Goal: Information Seeking & Learning: Compare options

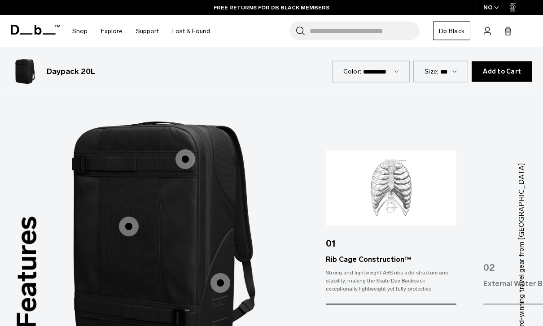
scroll to position [1101, 0]
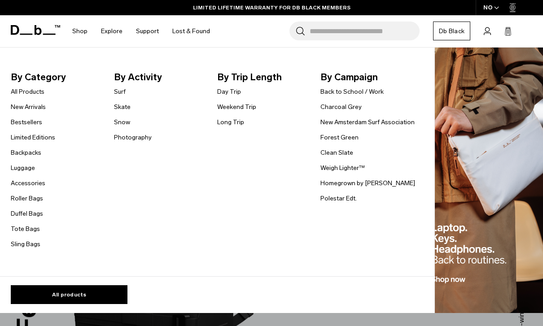
click at [40, 156] on link "Backpacks" at bounding box center [26, 152] width 31 height 9
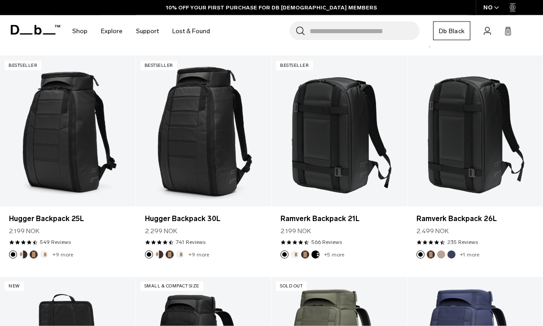
scroll to position [172, 0]
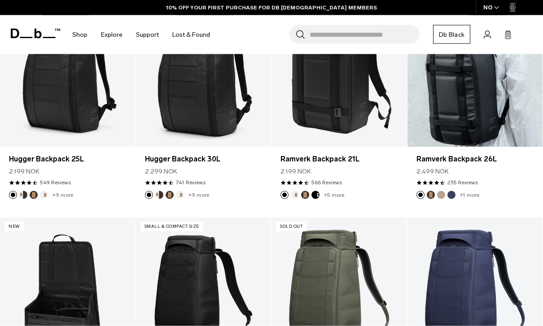
click at [474, 88] on link "Ramverk Backpack 26L" at bounding box center [476, 72] width 136 height 150
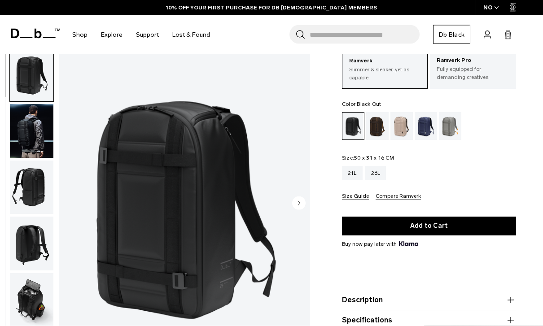
scroll to position [64, 0]
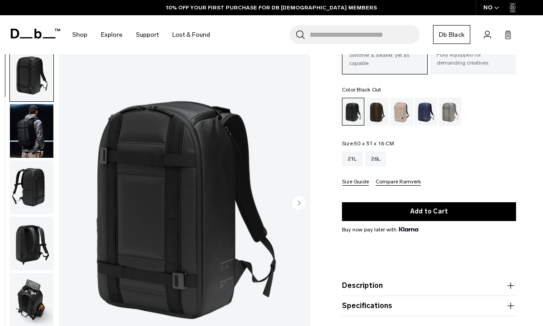
click at [301, 207] on circle "Next slide" at bounding box center [298, 202] width 13 height 13
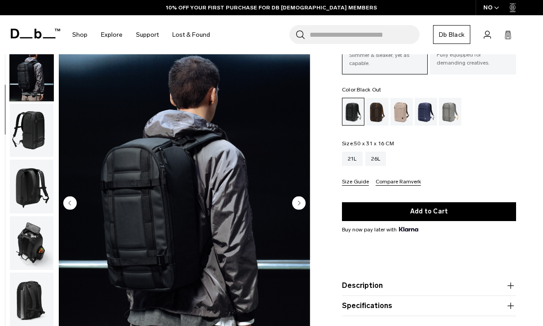
click at [298, 209] on circle "Next slide" at bounding box center [298, 202] width 13 height 13
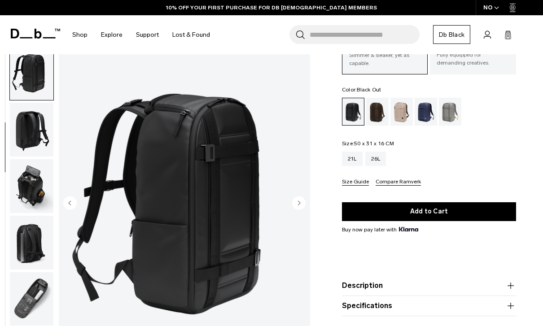
click at [294, 200] on circle "Next slide" at bounding box center [298, 202] width 13 height 13
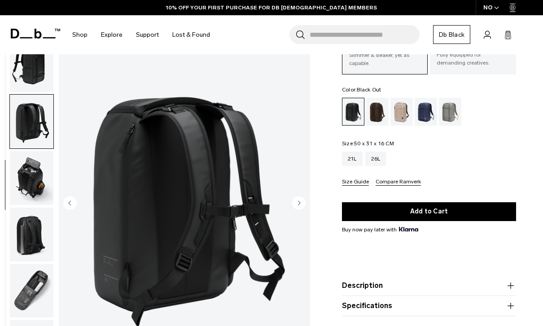
scroll to position [141, 0]
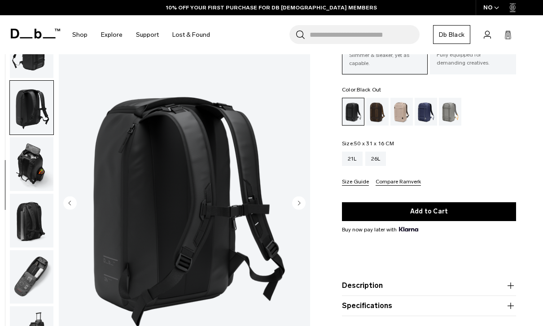
click at [291, 194] on img "4 / 8" at bounding box center [184, 204] width 251 height 314
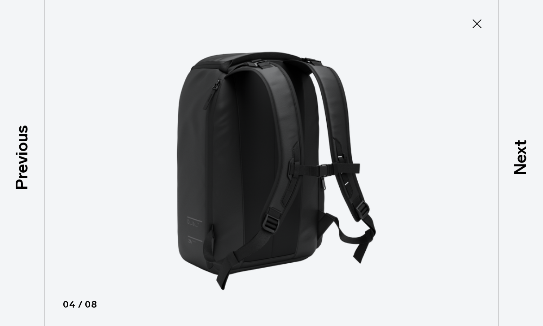
click at [300, 182] on img at bounding box center [272, 163] width 404 height 326
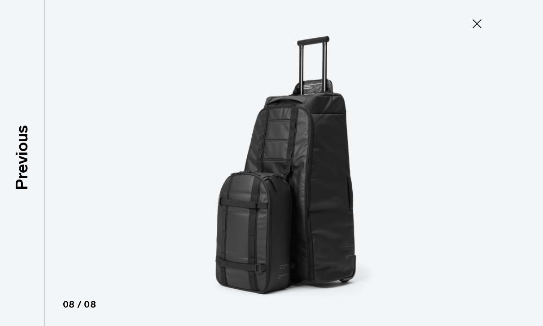
click at [471, 16] on button "Close" at bounding box center [478, 23] width 30 height 19
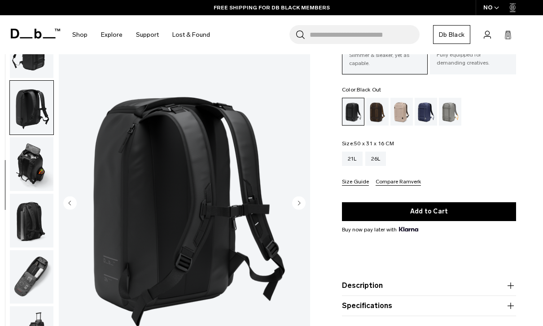
click at [26, 227] on img "button" at bounding box center [32, 221] width 44 height 54
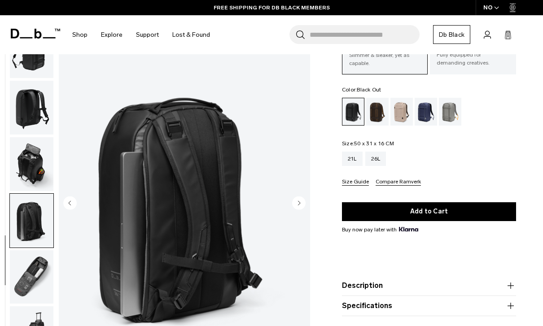
click at [37, 290] on img "button" at bounding box center [32, 278] width 44 height 54
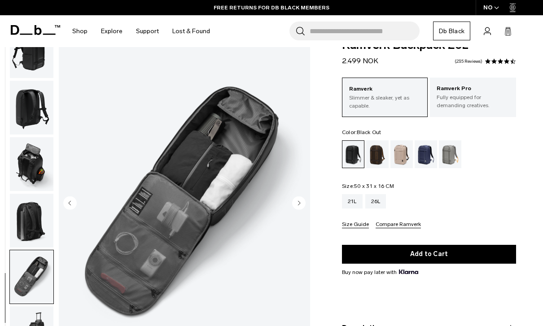
scroll to position [0, 0]
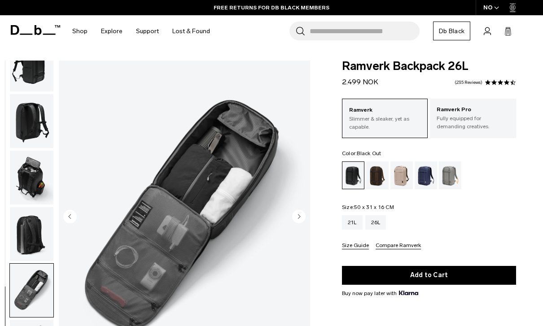
click at [29, 124] on img "button" at bounding box center [32, 121] width 44 height 54
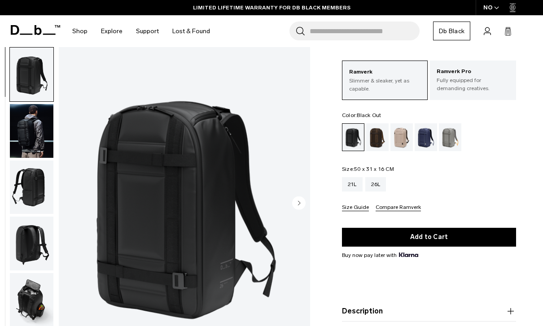
click at [395, 132] on div "Fogbow Beige" at bounding box center [402, 137] width 23 height 28
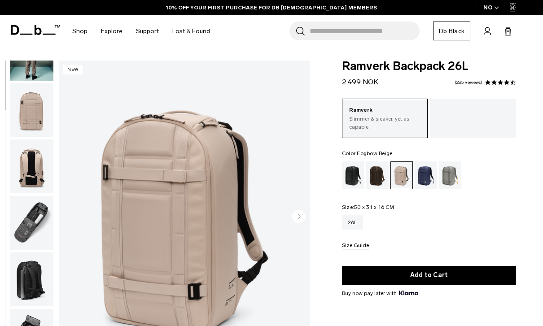
scroll to position [89, 0]
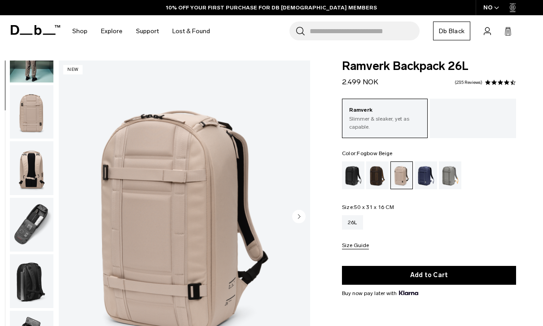
click at [44, 232] on img "button" at bounding box center [32, 225] width 44 height 54
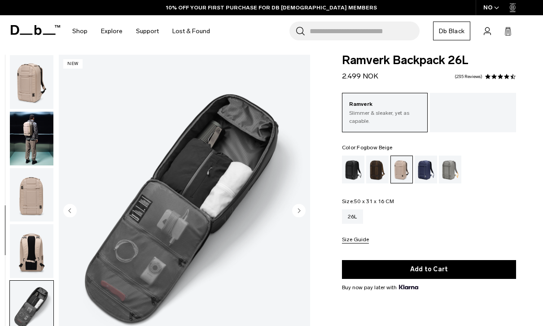
scroll to position [0, 0]
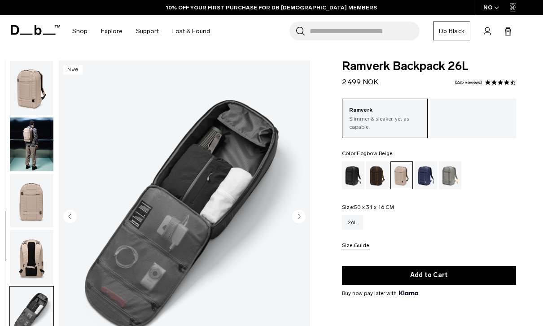
click at [487, 119] on div at bounding box center [473, 119] width 86 height 40
click at [483, 119] on div at bounding box center [473, 119] width 86 height 40
click at [380, 181] on div "Espresso" at bounding box center [377, 176] width 23 height 28
click at [357, 176] on div "Black Out" at bounding box center [353, 176] width 23 height 28
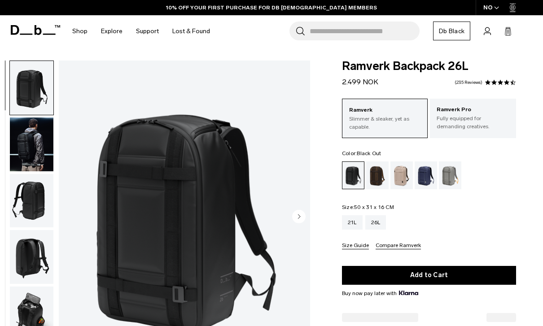
click at [470, 123] on p "Fully equipped for demanding creatives." at bounding box center [473, 123] width 73 height 16
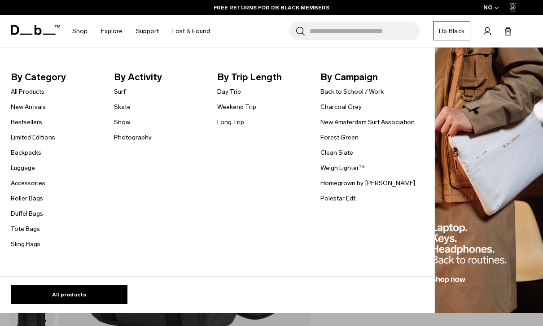
click at [35, 150] on link "Backpacks" at bounding box center [26, 152] width 31 height 9
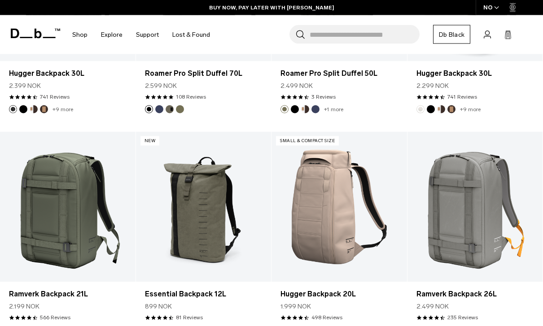
scroll to position [1408, 0]
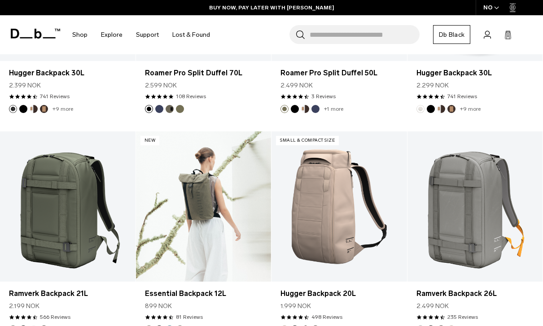
click at [213, 213] on link "Essential Backpack 12L" at bounding box center [204, 207] width 136 height 150
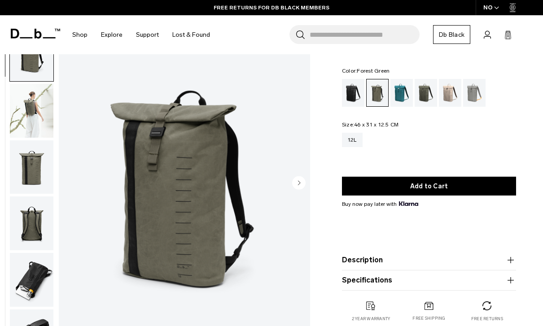
scroll to position [30, 0]
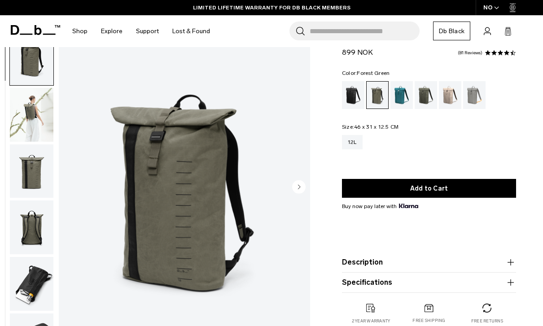
click at [31, 293] on img "button" at bounding box center [32, 284] width 44 height 54
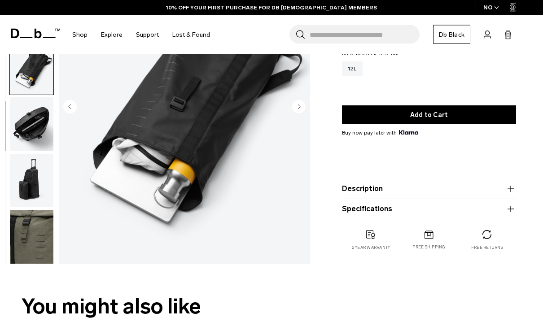
scroll to position [111, 0]
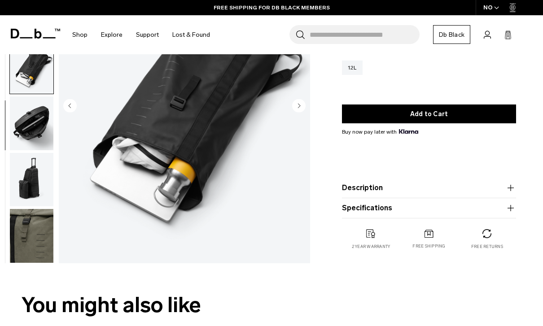
click at [300, 104] on circle "Next slide" at bounding box center [298, 105] width 13 height 13
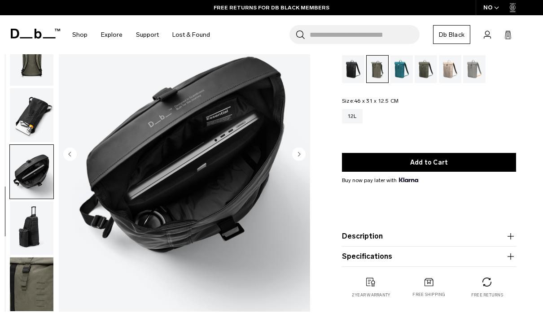
scroll to position [58, 0]
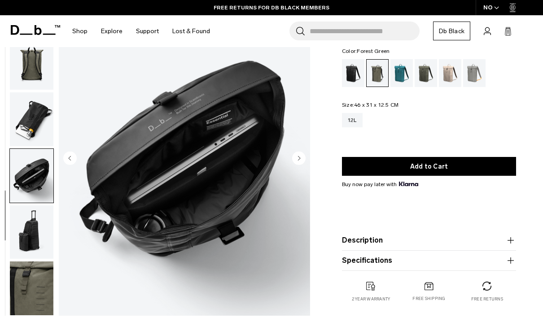
click at [292, 159] on circle "Next slide" at bounding box center [298, 157] width 13 height 13
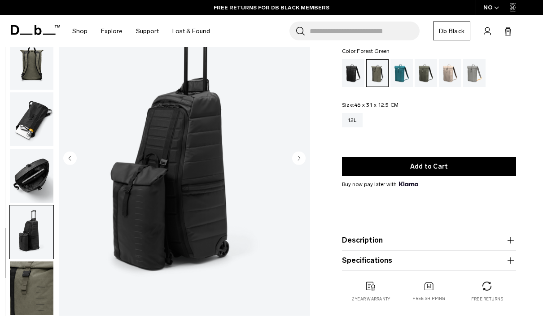
click at [292, 160] on icon "Next slide" at bounding box center [298, 157] width 13 height 13
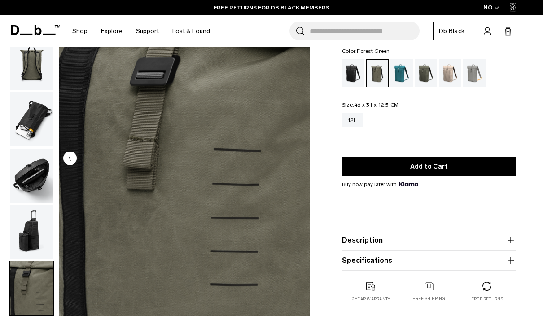
click at [294, 157] on img "8 / 8" at bounding box center [184, 159] width 251 height 314
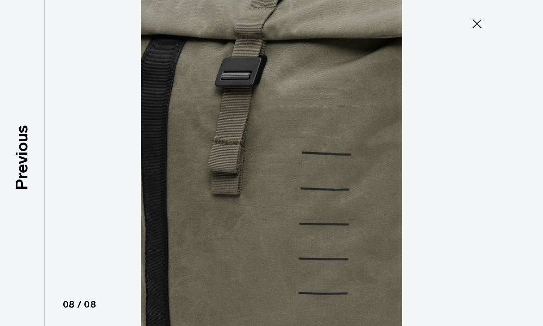
click at [467, 26] on button "Close" at bounding box center [478, 23] width 30 height 19
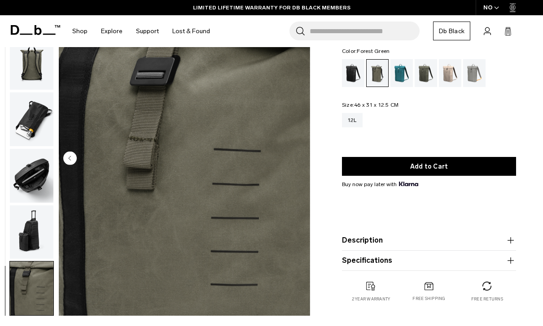
click at [22, 166] on img "button" at bounding box center [32, 176] width 44 height 54
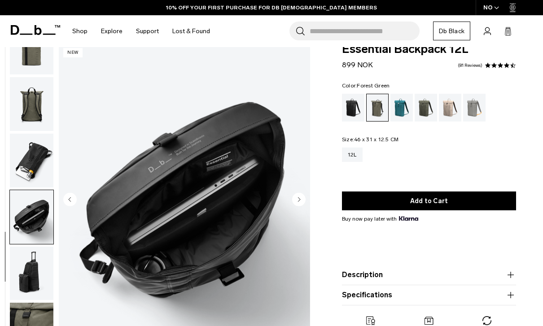
scroll to position [0, 0]
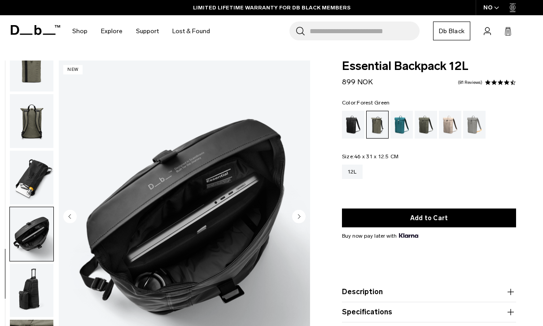
click at [27, 190] on img "button" at bounding box center [32, 178] width 44 height 54
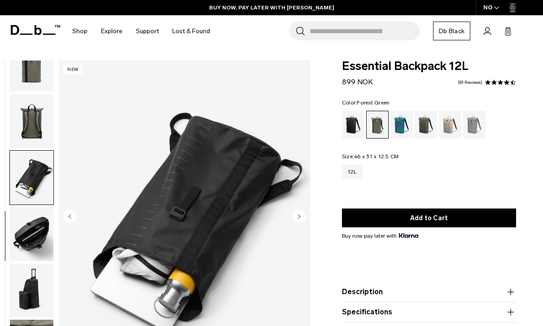
click at [516, 2] on div at bounding box center [513, 7] width 6 height 15
click at [23, 129] on img "button" at bounding box center [32, 121] width 44 height 54
